Goal: Transaction & Acquisition: Purchase product/service

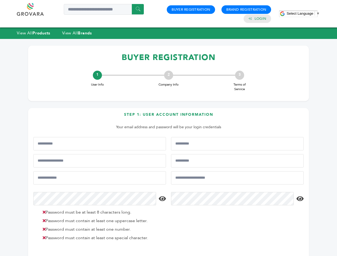
click at [303, 13] on span "Select Language" at bounding box center [299, 13] width 27 height 4
click at [74, 256] on html "****** 0 0 Buyer Registration Brand Registration Login Select Language ​ ▼ Menu…" at bounding box center [168, 128] width 337 height 256
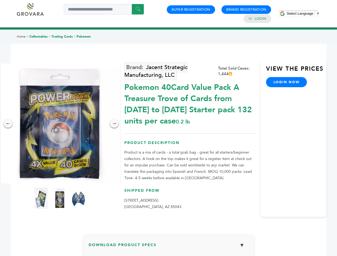
click at [303, 13] on span "Select Language" at bounding box center [299, 13] width 27 height 4
click at [60, 123] on img at bounding box center [60, 123] width 120 height 120
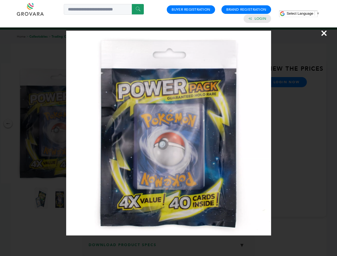
click at [8, 123] on div "×" at bounding box center [168, 128] width 337 height 256
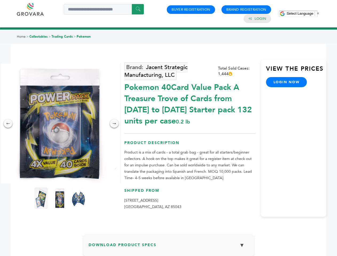
click at [114, 123] on div "→" at bounding box center [114, 123] width 9 height 9
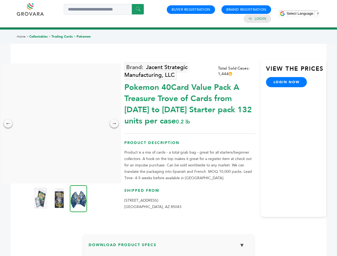
click at [41, 198] on img at bounding box center [40, 197] width 13 height 21
click at [0, 0] on div "×" at bounding box center [0, 0] width 0 height 0
click at [78, 198] on img at bounding box center [78, 198] width 17 height 27
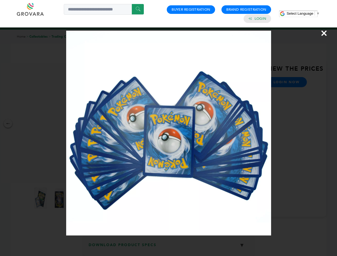
click at [169, 247] on div "×" at bounding box center [168, 128] width 337 height 256
